Goal: Find specific page/section: Find specific page/section

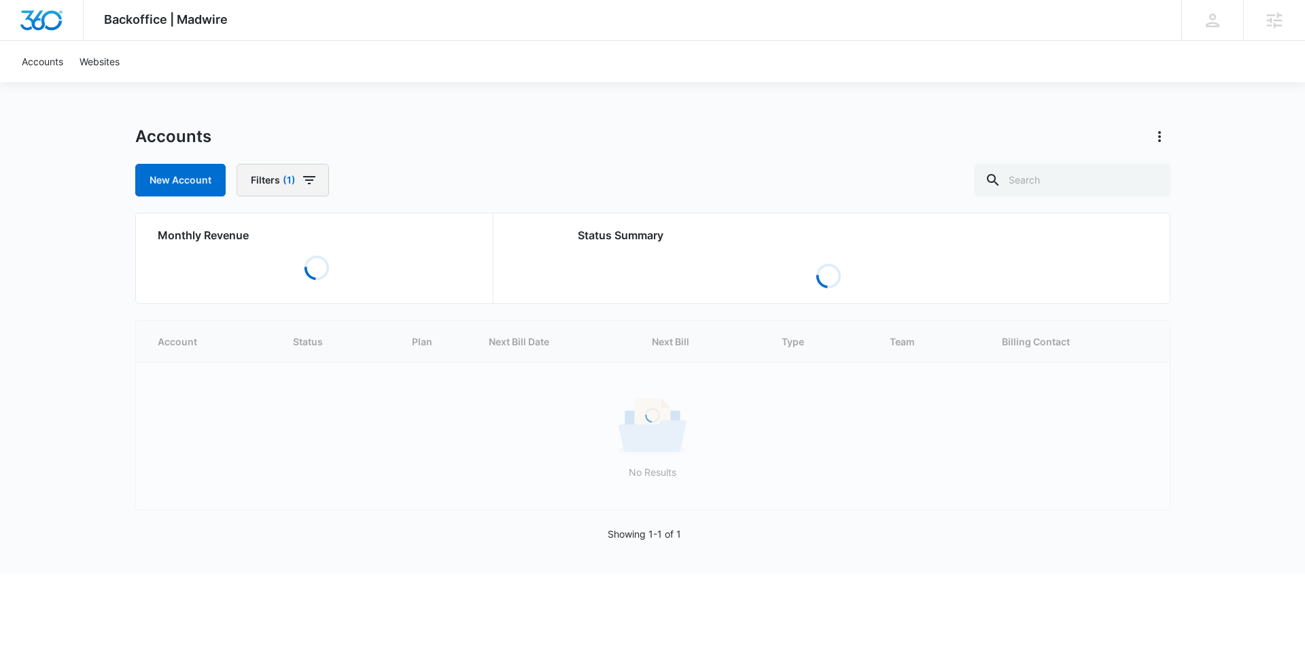
click at [317, 173] on button "Filters (1)" at bounding box center [282, 180] width 92 height 33
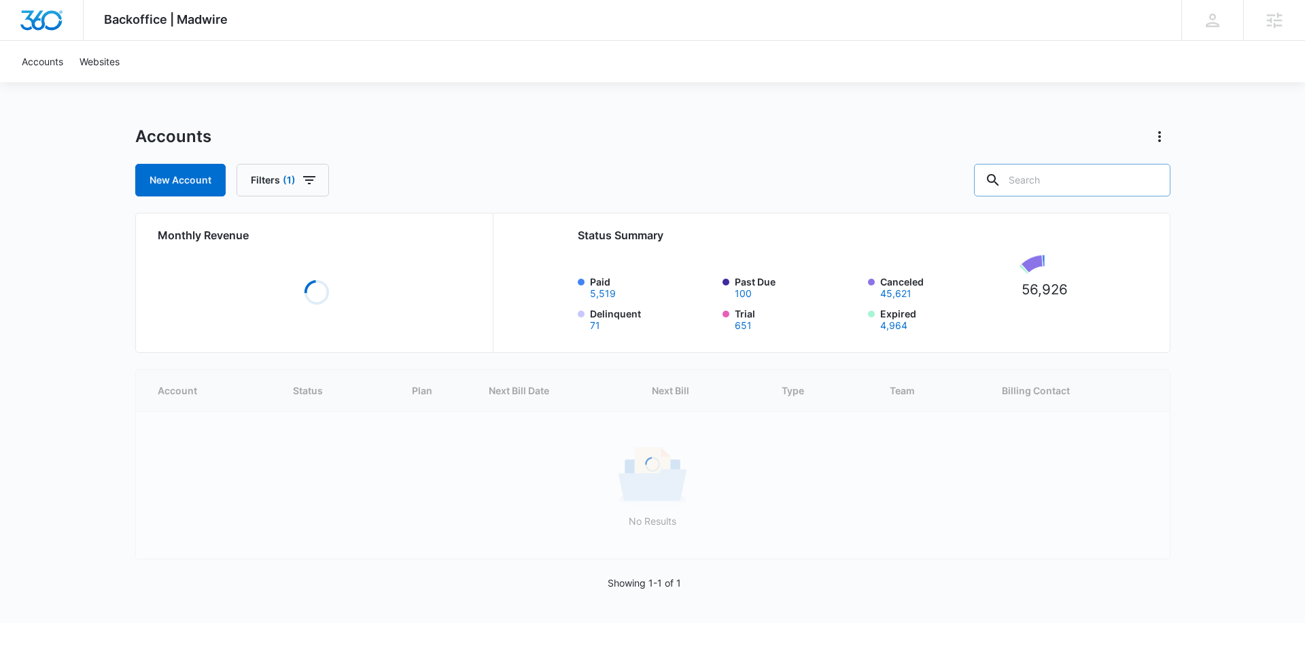
click at [1053, 176] on input "text" at bounding box center [1072, 180] width 196 height 33
click at [1109, 185] on input "text" at bounding box center [1072, 180] width 196 height 33
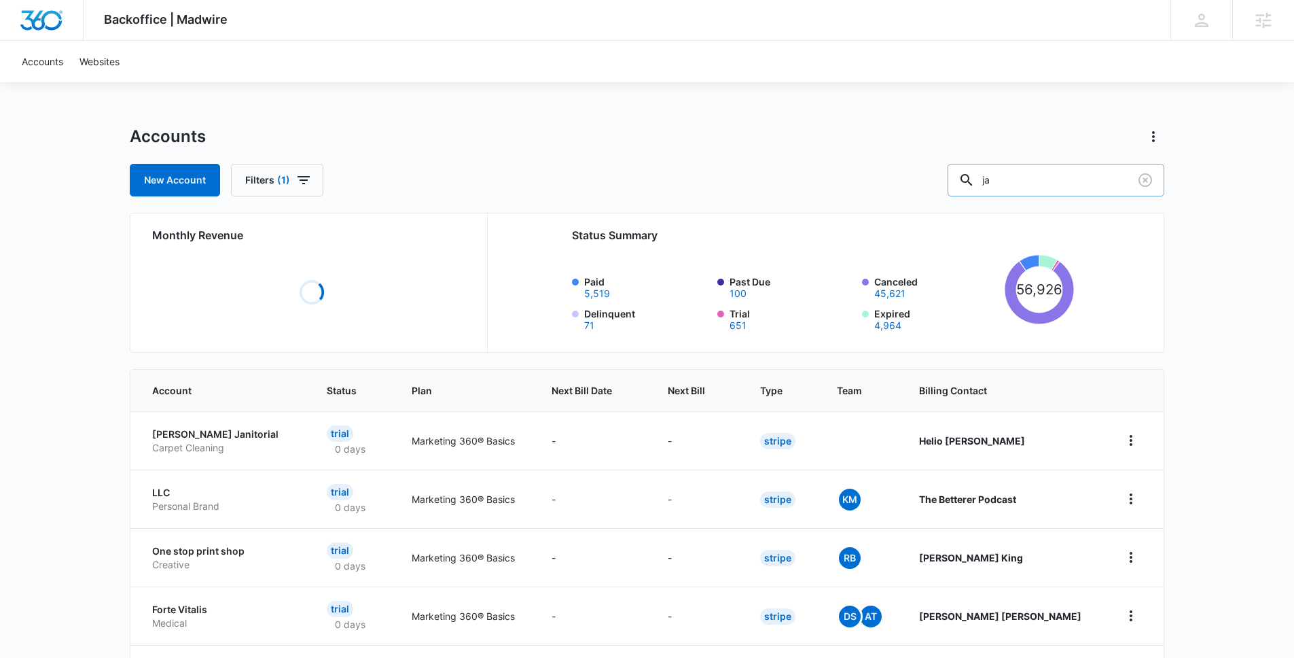
type input "j"
type input "hair"
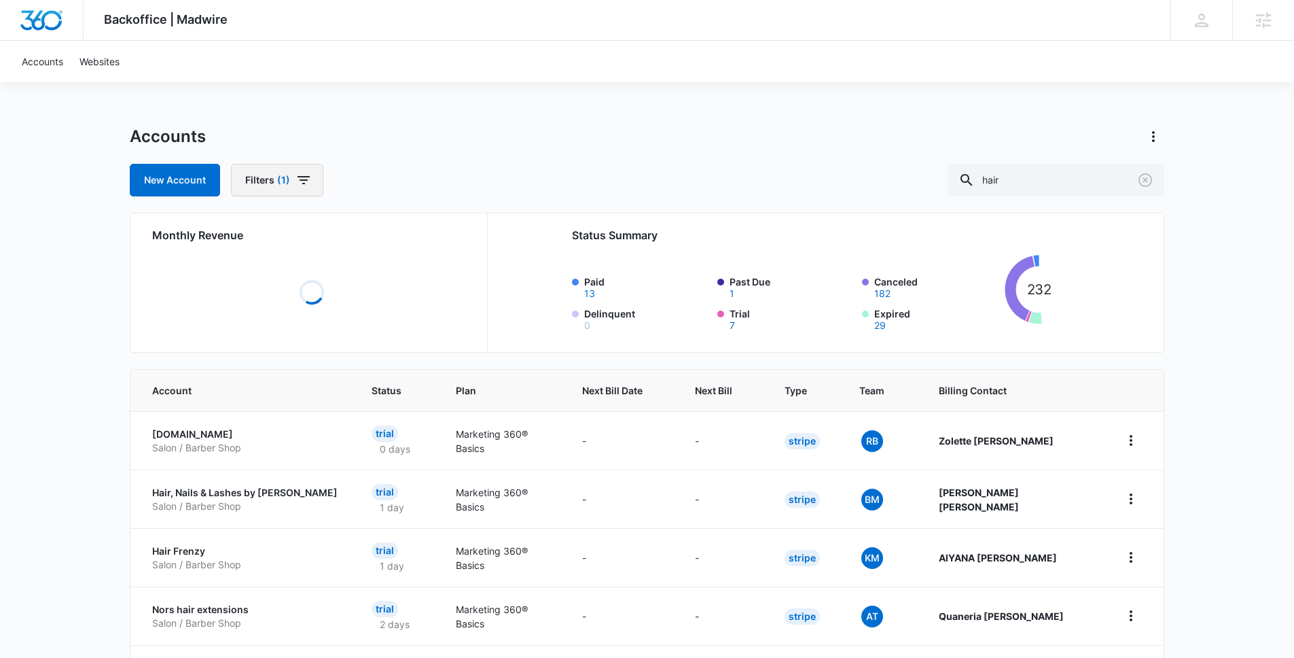
click at [298, 173] on icon "button" at bounding box center [304, 180] width 16 height 16
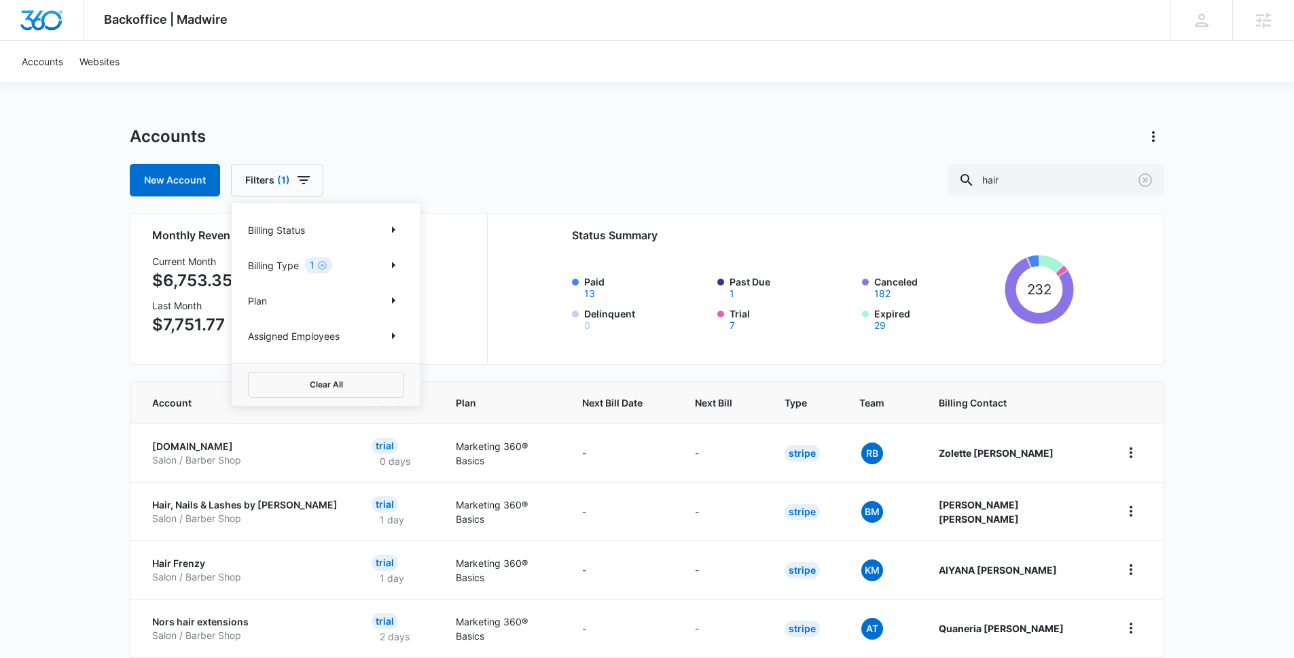
drag, startPoint x: 629, startPoint y: 135, endPoint x: 688, endPoint y: 270, distance: 147.6
click at [629, 136] on div "Accounts" at bounding box center [647, 137] width 1035 height 22
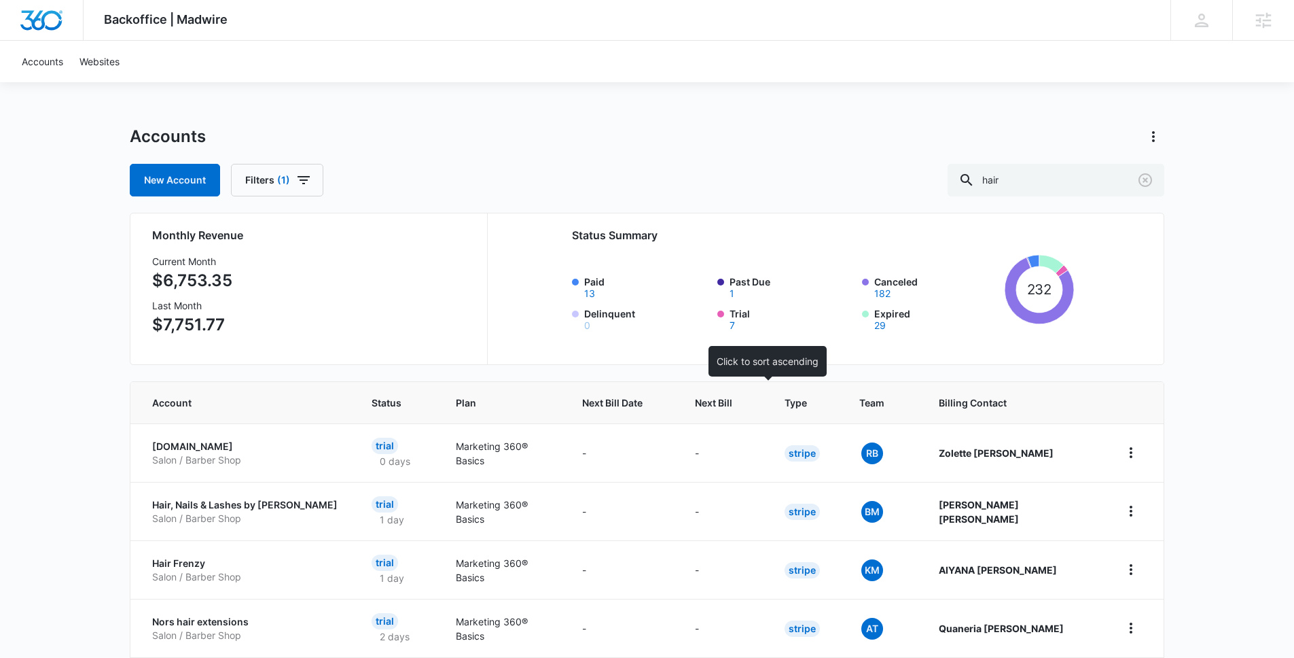
click at [752, 409] on div at bounding box center [745, 402] width 14 height 14
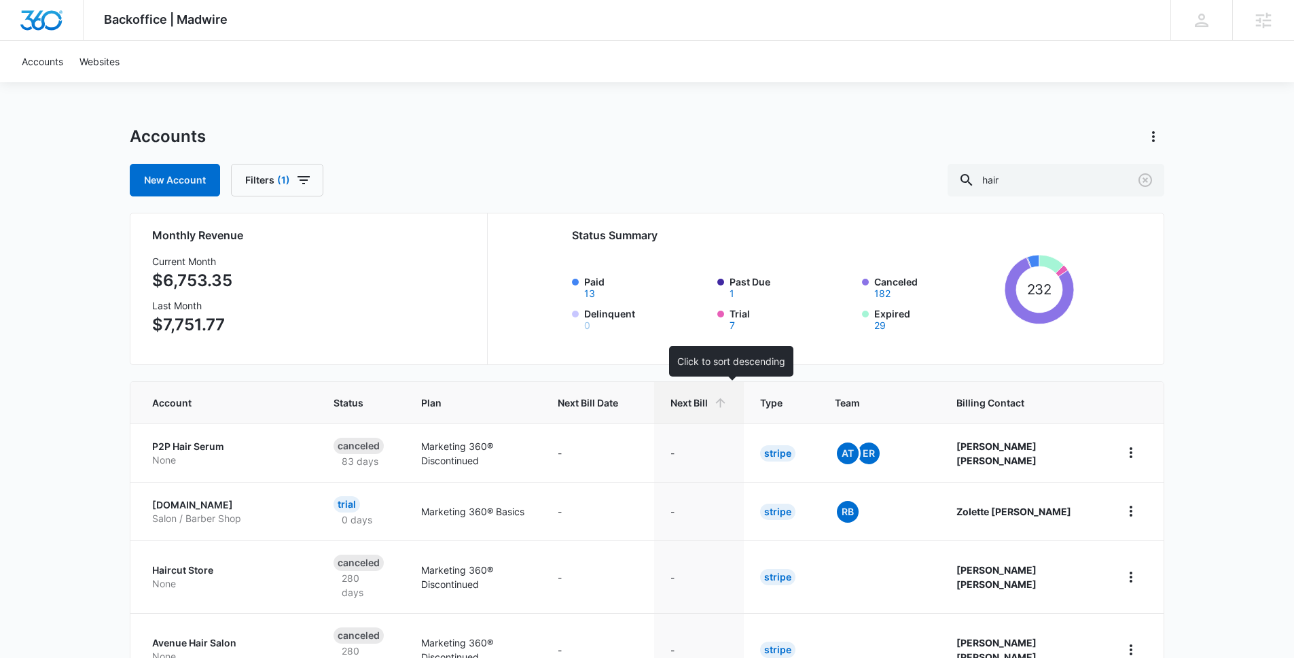
click at [726, 402] on icon at bounding box center [721, 403] width 10 height 10
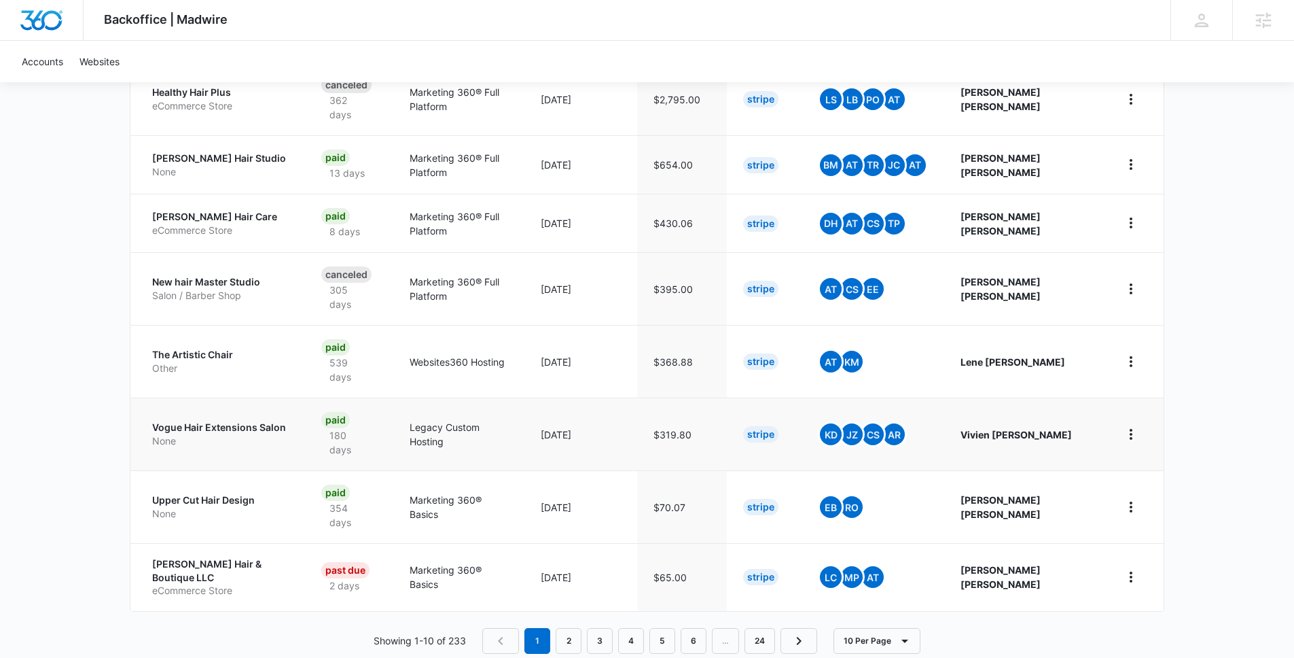
scroll to position [394, 0]
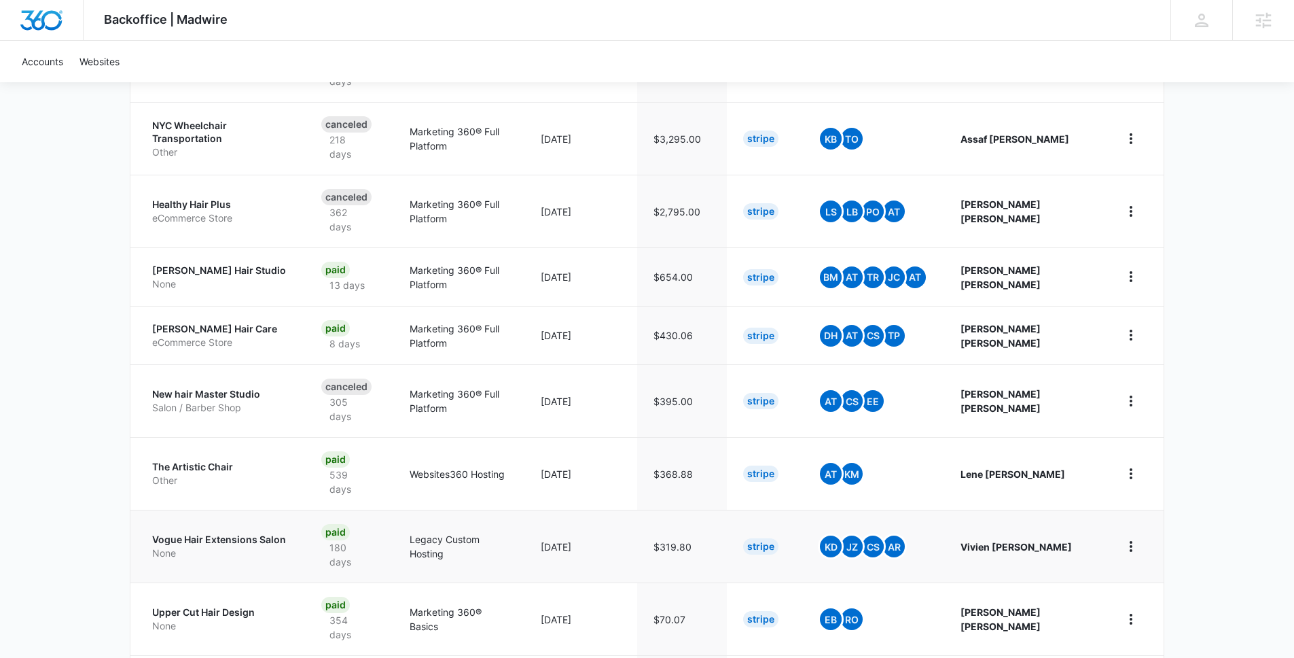
click at [211, 533] on p "Vogue Hair Extensions Salon" at bounding box center [220, 540] width 137 height 14
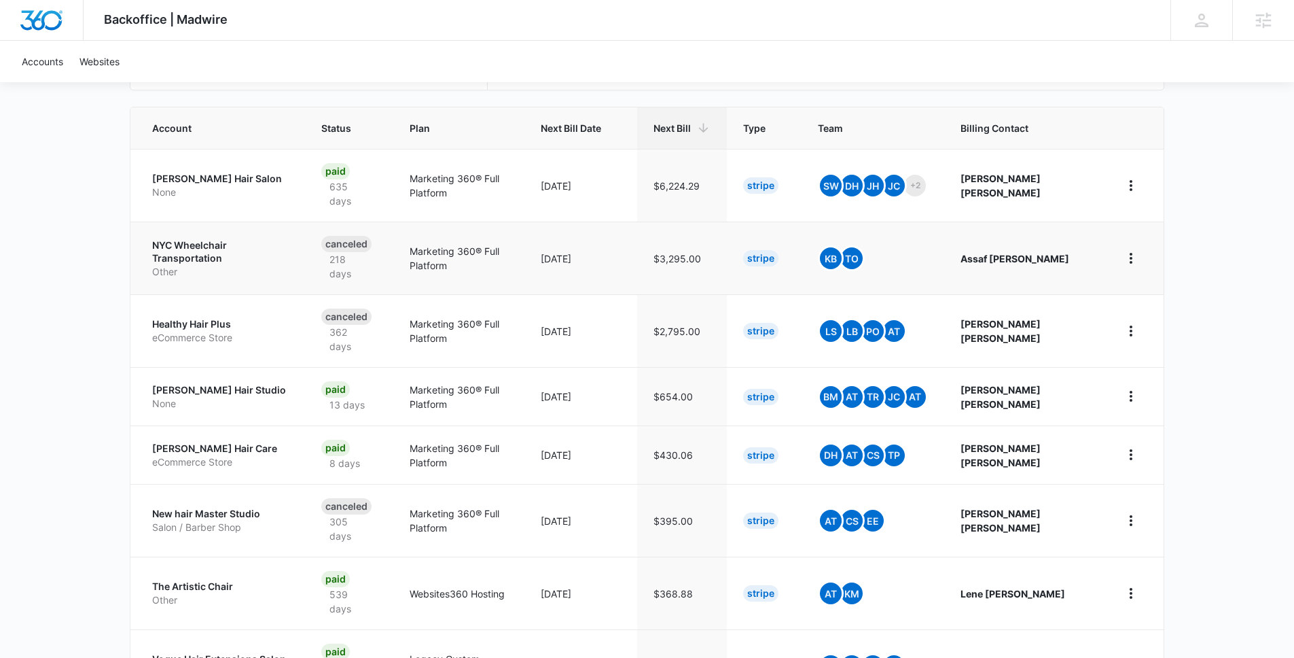
scroll to position [263, 0]
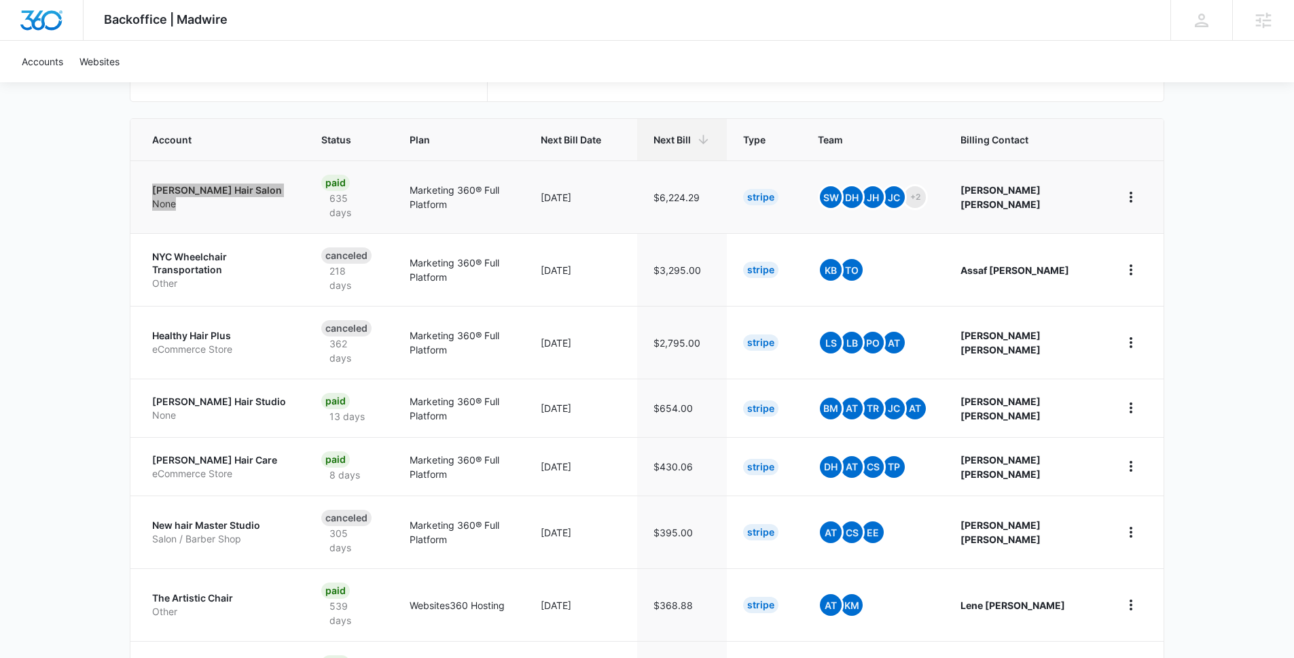
click at [0, 0] on div "Backoffice | Madwire Apps Settings RB Ryan Bullinger ryan.bullinger@madwire.com…" at bounding box center [647, 333] width 1294 height 1192
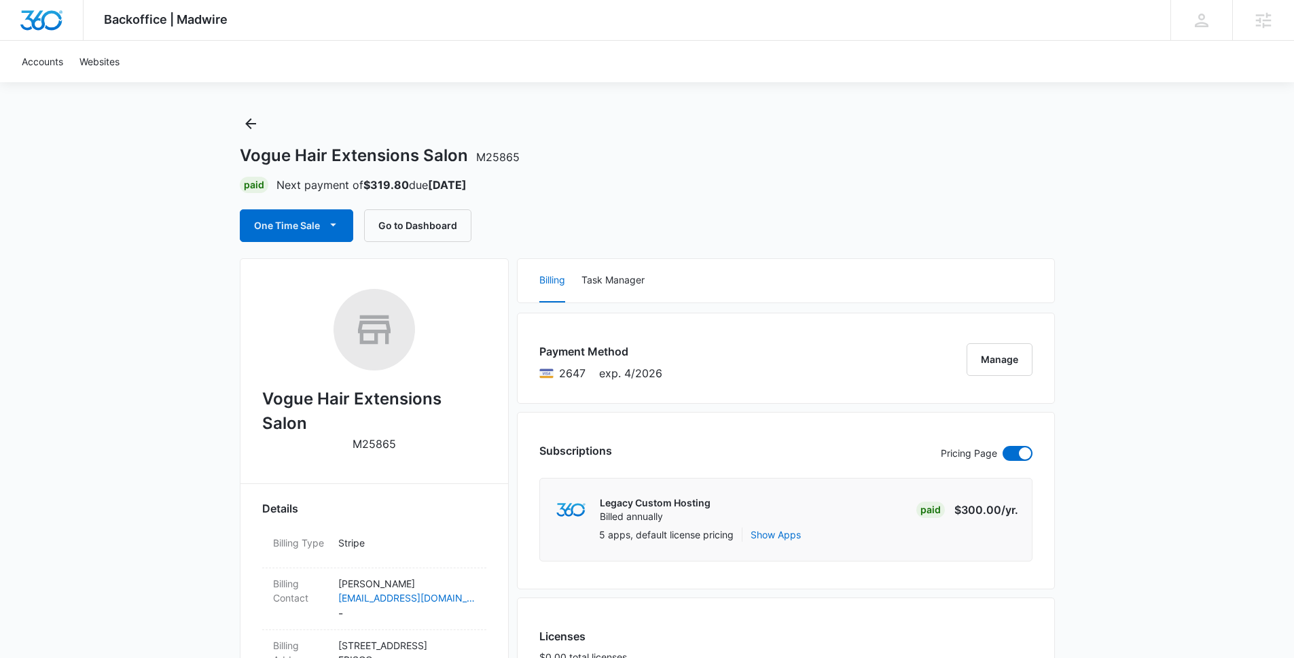
scroll to position [15, 0]
click at [336, 391] on h2 "Vogue Hair Extensions Salon" at bounding box center [374, 409] width 224 height 49
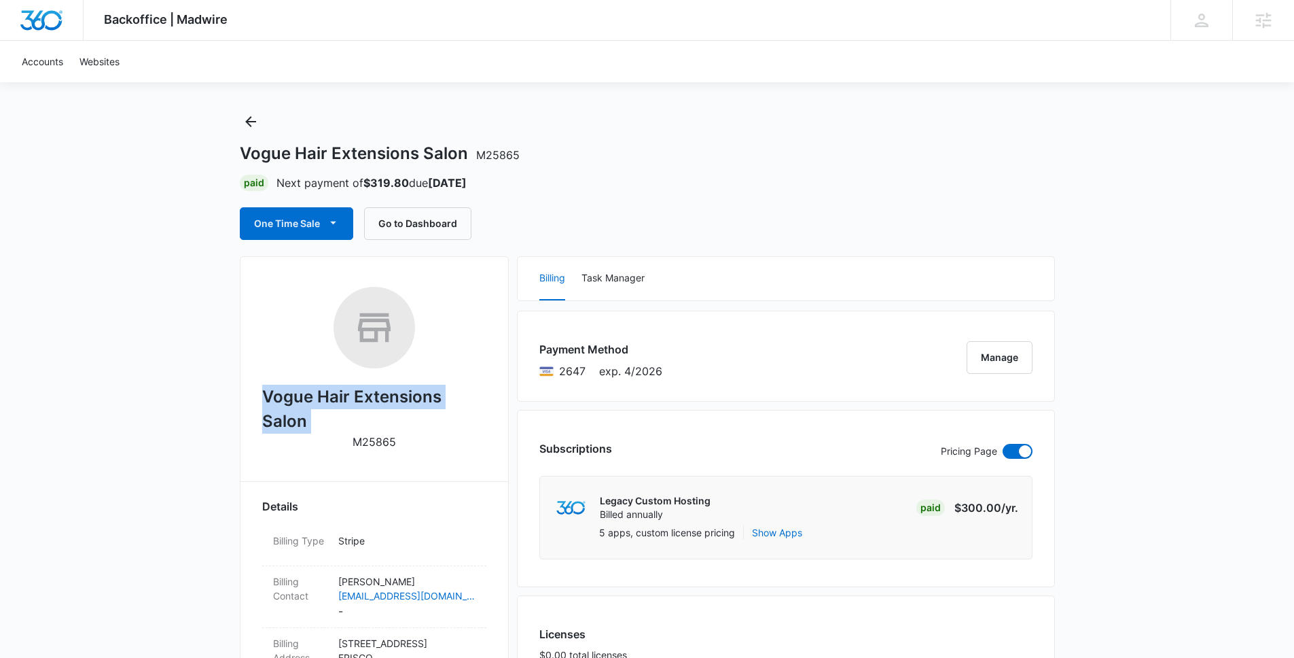
click at [336, 391] on h2 "Vogue Hair Extensions Salon" at bounding box center [374, 409] width 224 height 49
click at [255, 123] on icon "Back" at bounding box center [251, 121] width 16 height 16
